Goal: Task Accomplishment & Management: Manage account settings

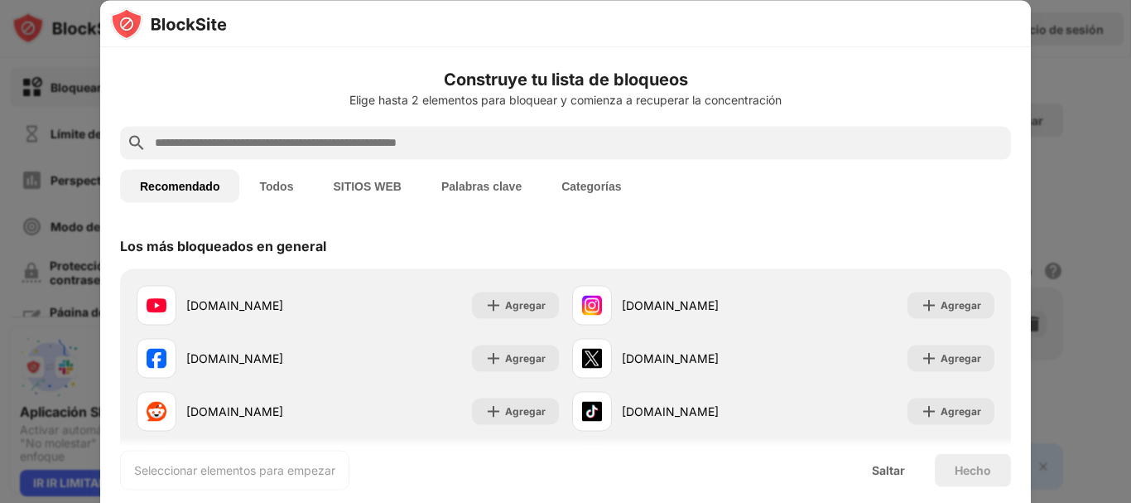
click at [475, 249] on div "Los más bloqueados en general" at bounding box center [565, 245] width 891 height 46
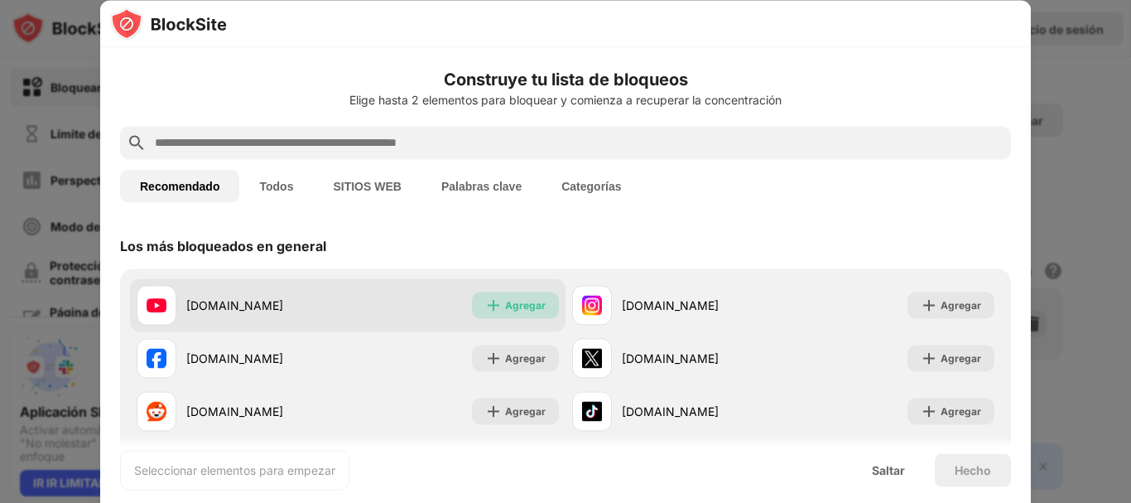
click at [511, 311] on font "Agregar" at bounding box center [525, 304] width 41 height 12
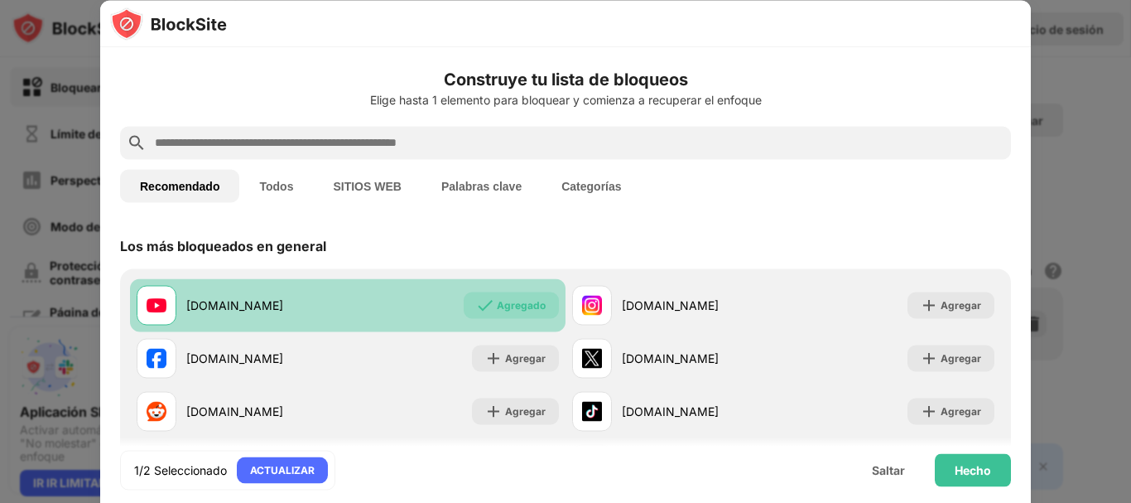
click at [322, 146] on input "text" at bounding box center [578, 143] width 851 height 20
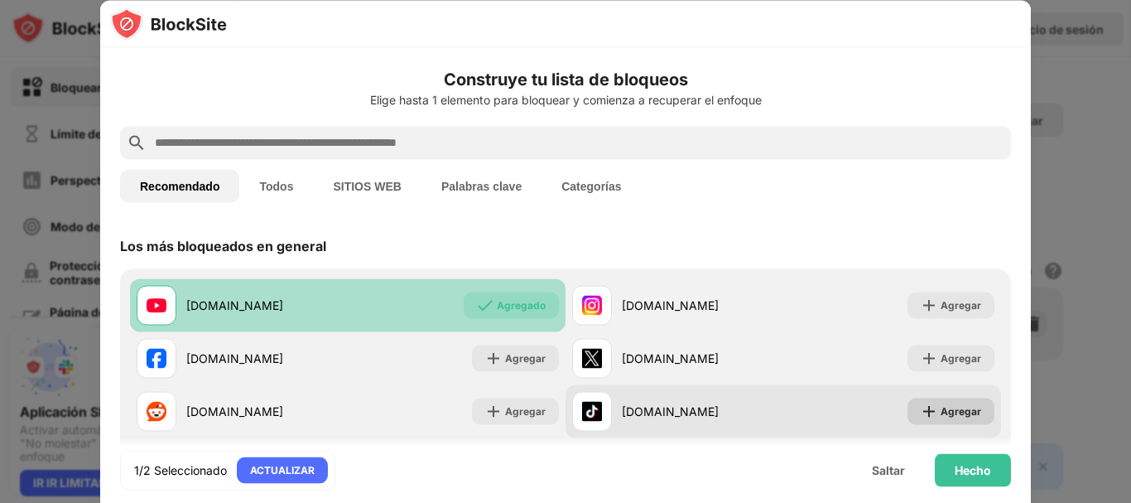
click at [921, 411] on img at bounding box center [929, 411] width 17 height 17
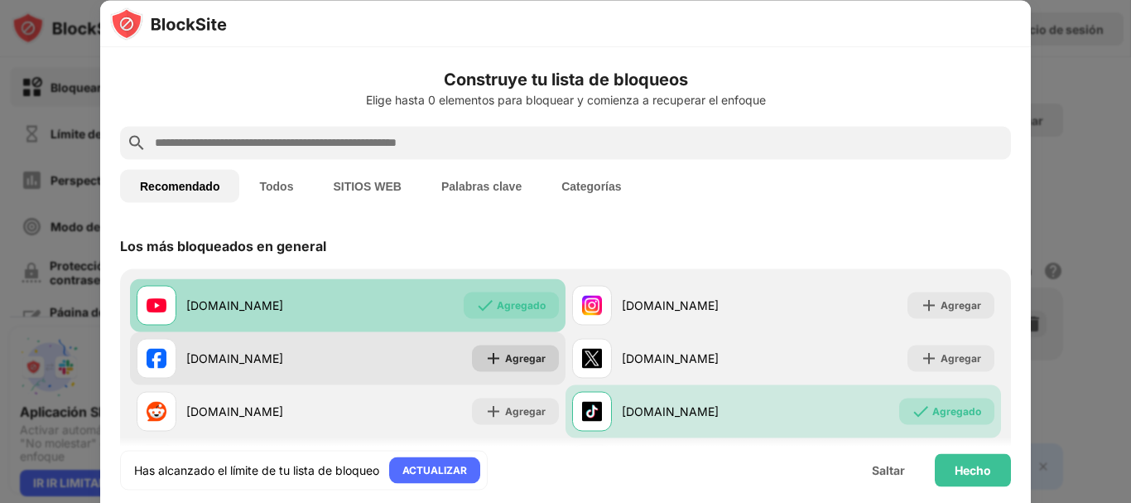
click at [531, 355] on font "Agregar" at bounding box center [525, 357] width 41 height 12
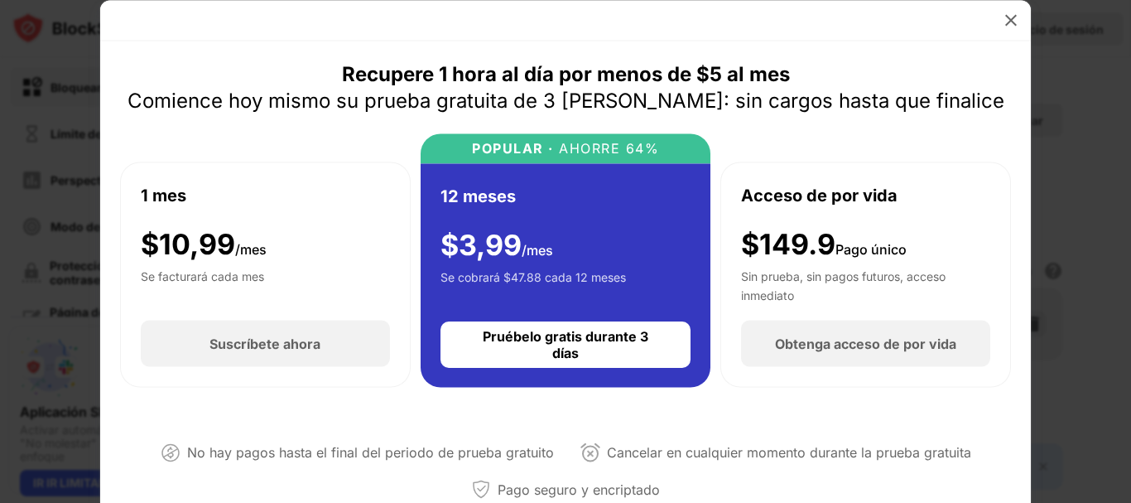
click at [469, 371] on div "12 meses $ 3,99 /mes Se cobrará $47.88 cada 12 meses Pruébelo gratis durante 3 …" at bounding box center [566, 275] width 291 height 224
click at [1011, 25] on img at bounding box center [1011, 20] width 17 height 17
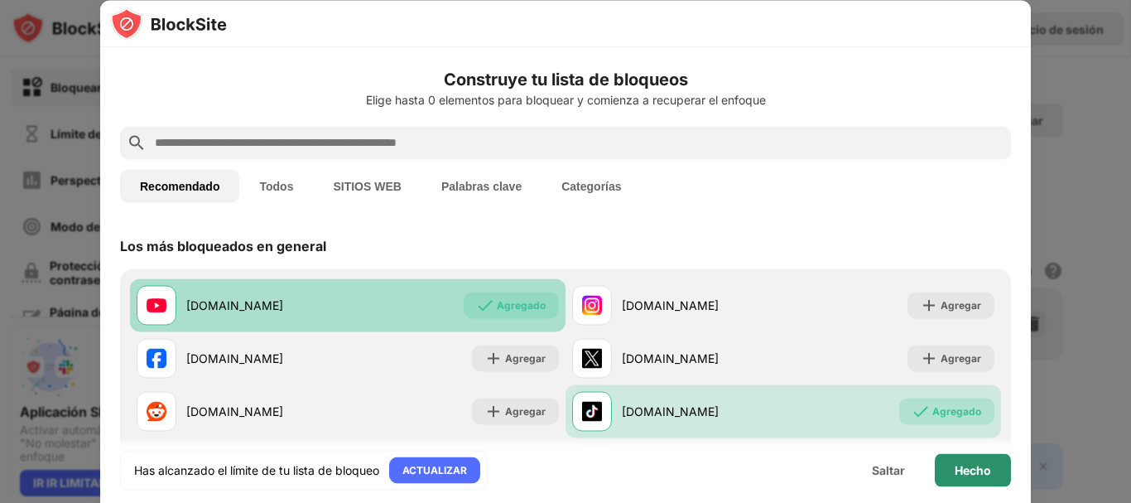
click at [974, 474] on font "Hecho" at bounding box center [973, 469] width 36 height 14
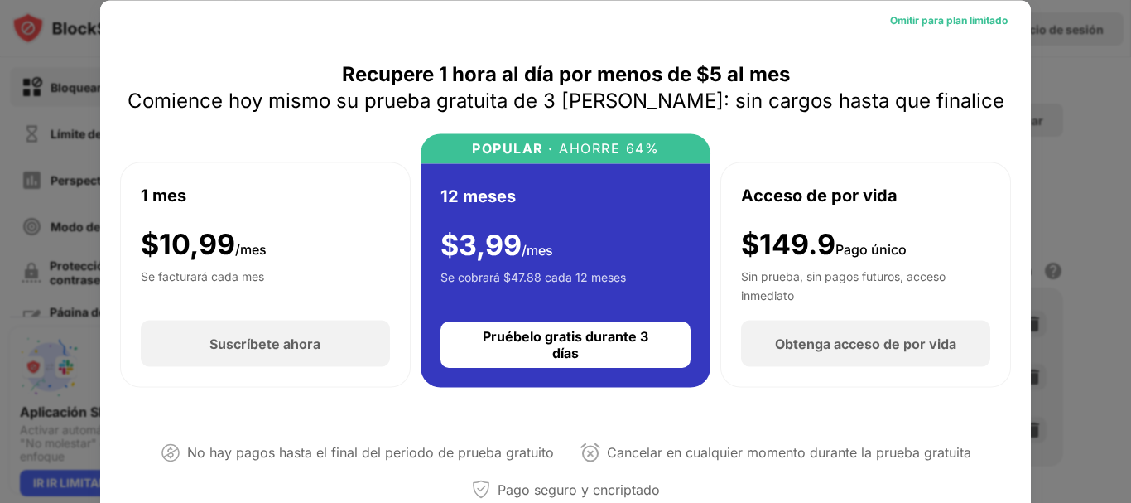
click at [890, 21] on font "Omitir para plan limitado" at bounding box center [949, 19] width 118 height 12
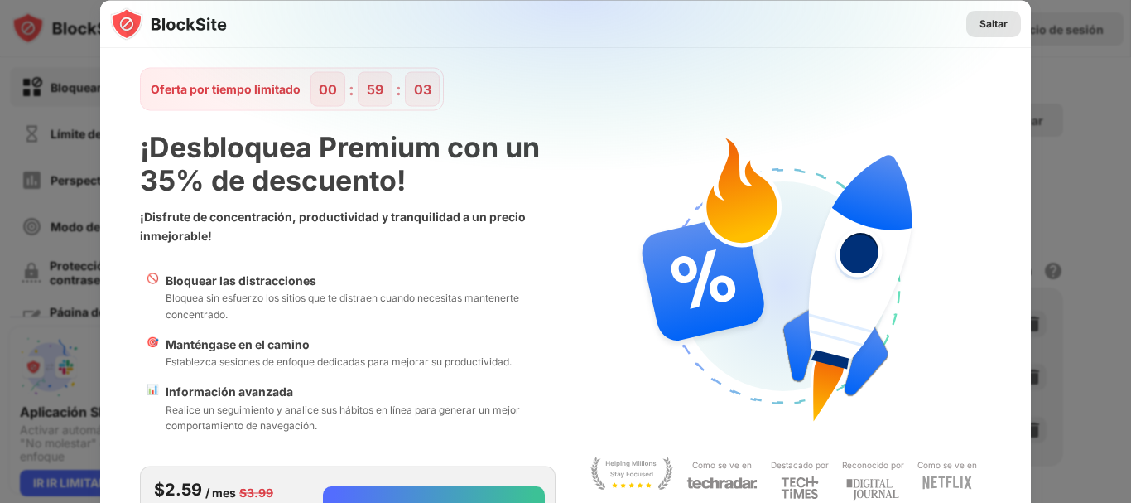
click at [980, 23] on font "Saltar" at bounding box center [994, 23] width 28 height 12
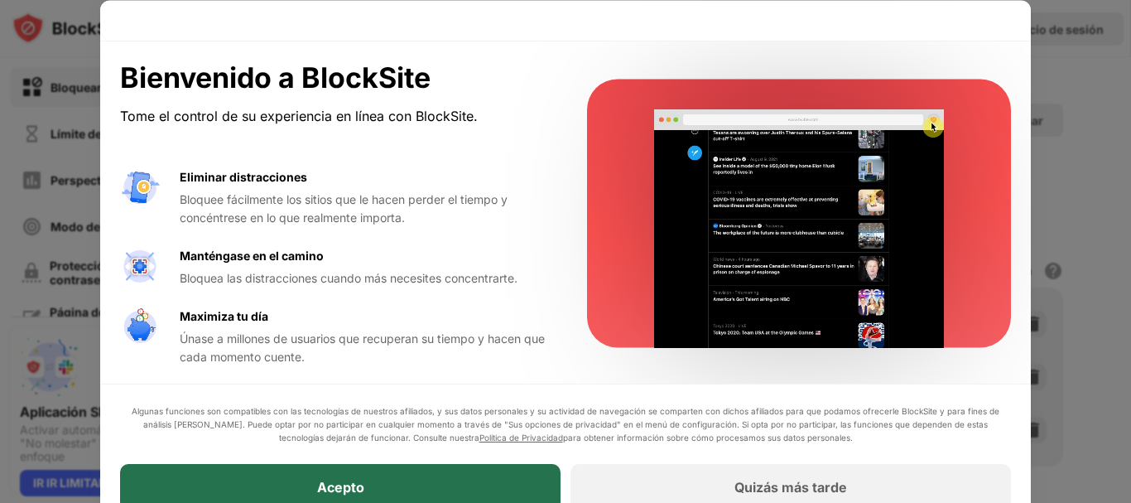
click at [334, 497] on div "Acepto" at bounding box center [340, 487] width 441 height 46
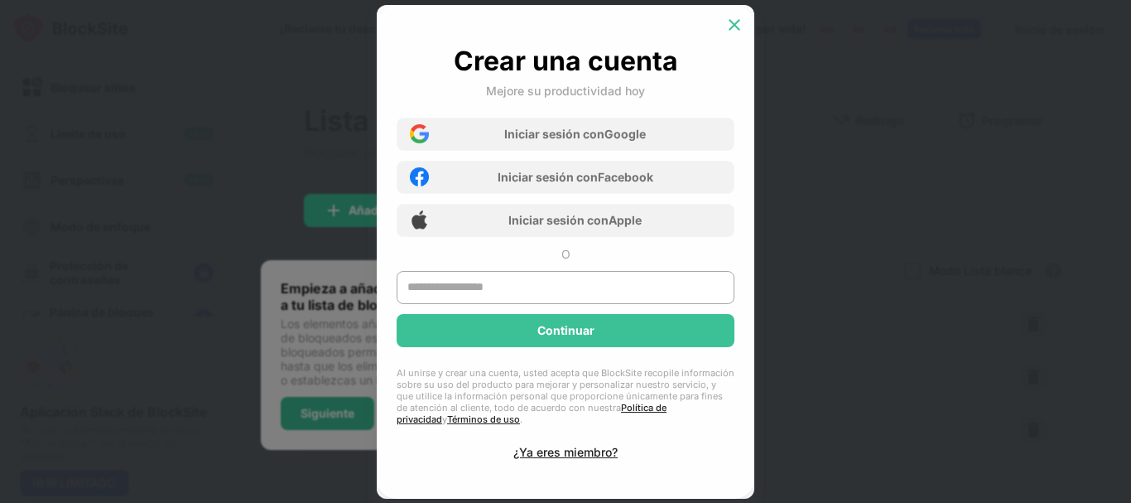
click at [727, 23] on img at bounding box center [734, 25] width 17 height 17
